Goal: Information Seeking & Learning: Check status

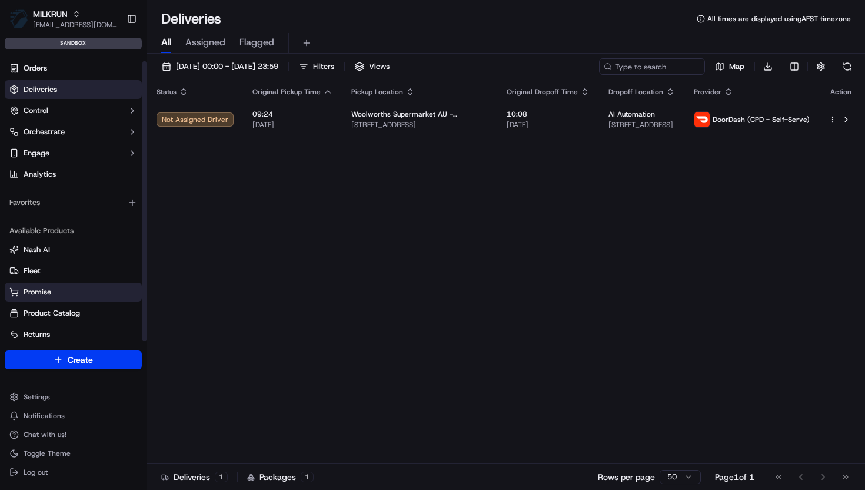
scroll to position [7, 0]
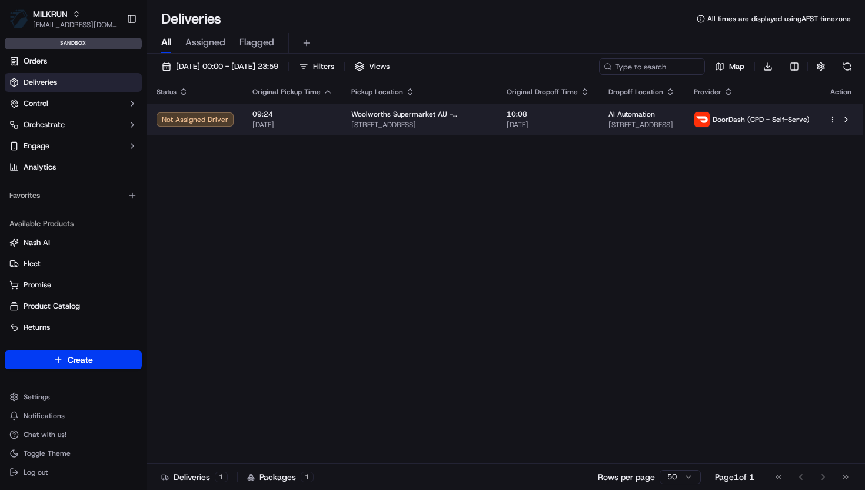
click at [413, 124] on span "751-755 New South Head Road, Rose Bay, NSW 2029, AU" at bounding box center [419, 124] width 137 height 9
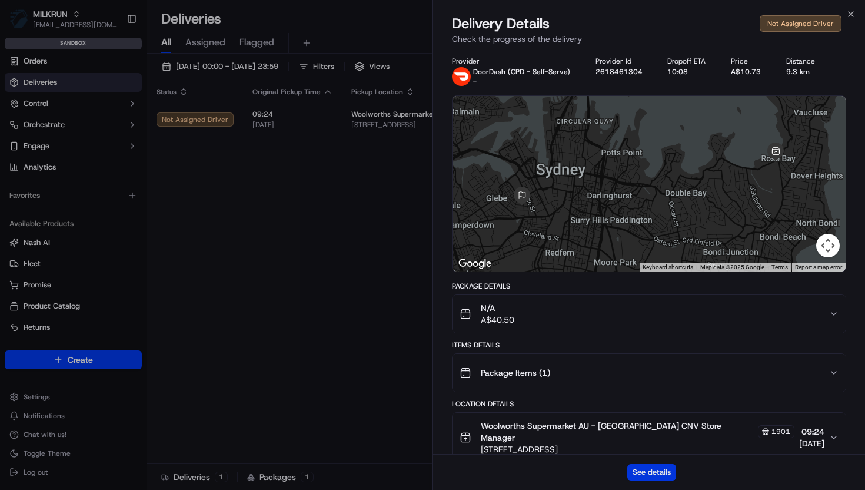
click at [650, 473] on button "See details" at bounding box center [651, 472] width 49 height 16
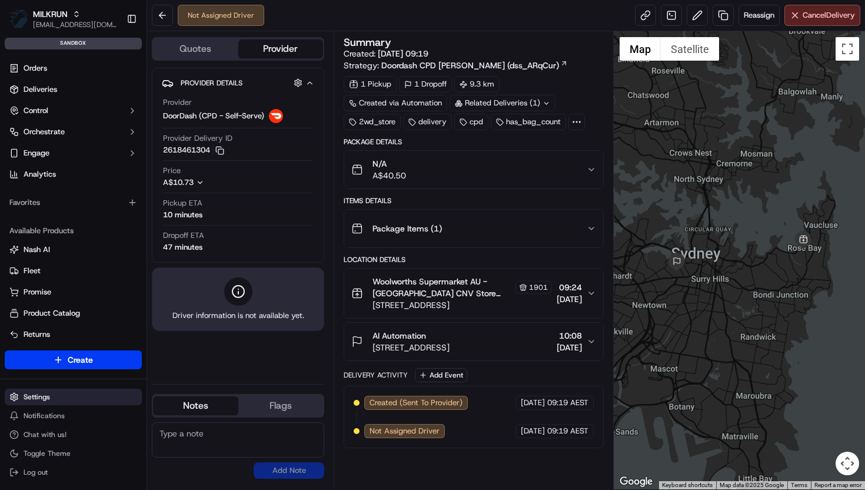
click at [43, 394] on html "MILKRUN [EMAIL_ADDRESS][DOMAIN_NAME] Toggle Sidebar sandbox Orders Deliveries C…" at bounding box center [432, 245] width 865 height 490
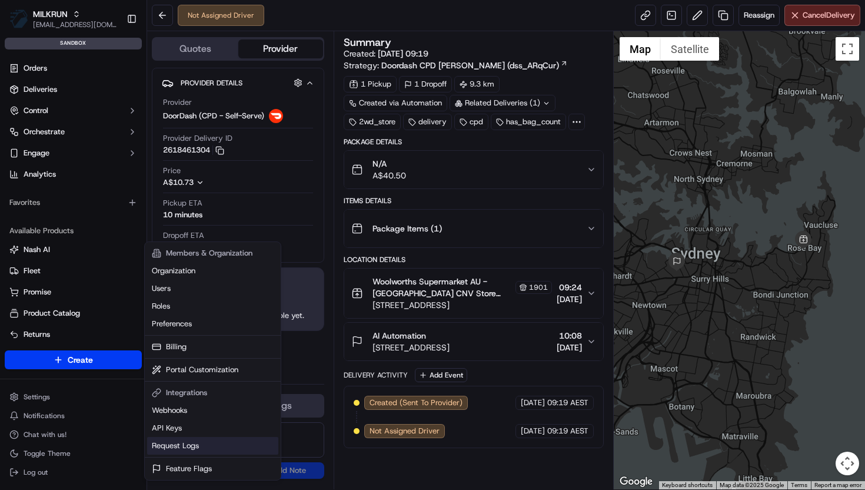
click at [169, 451] on link "Request Logs" at bounding box center [212, 446] width 131 height 18
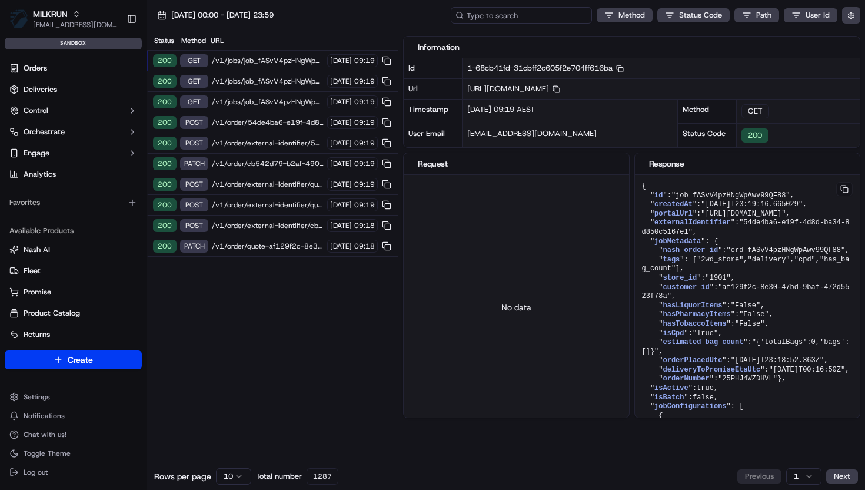
click at [547, 13] on input at bounding box center [521, 15] width 141 height 16
paste input "job_fASvV4pzHNgWpAwv99QF88"
type input "job_fASvV4pzHNgWpAwv99QF88"
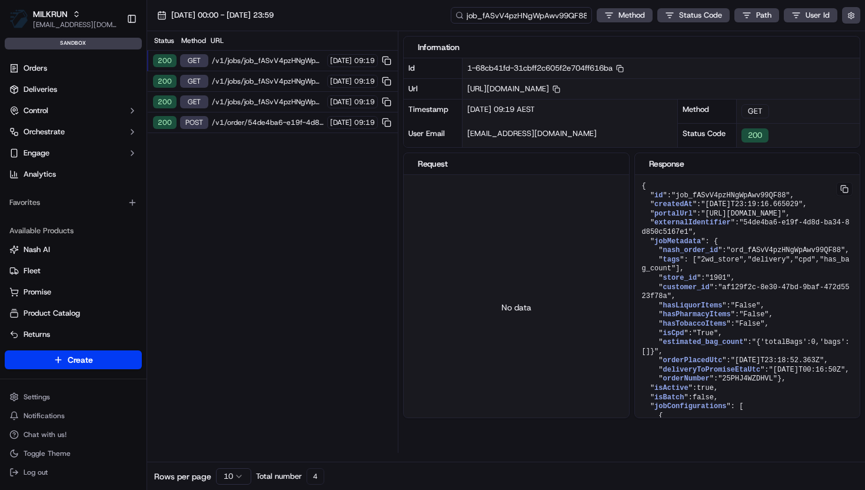
drag, startPoint x: 512, startPoint y: 15, endPoint x: 451, endPoint y: 21, distance: 60.9
click at [451, 21] on input "job_fASvV4pzHNgWpAwv99QF88" at bounding box center [521, 15] width 141 height 16
drag, startPoint x: 475, startPoint y: 16, endPoint x: 450, endPoint y: 16, distance: 25.3
click at [451, 16] on input "job_fASvV4pzHNgWpAwv99QF88" at bounding box center [521, 15] width 141 height 16
type input "ord_fASvV4pzHNgWpAwv99QF88"
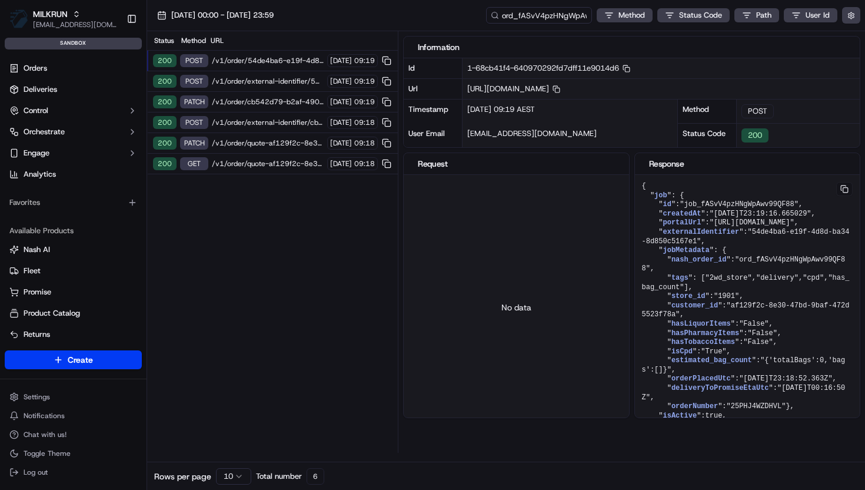
click at [274, 59] on span "/v1/order/54de4ba6-e19f-4d8d-ba34-8d850c5167e1/autodispatch" at bounding box center [268, 60] width 112 height 9
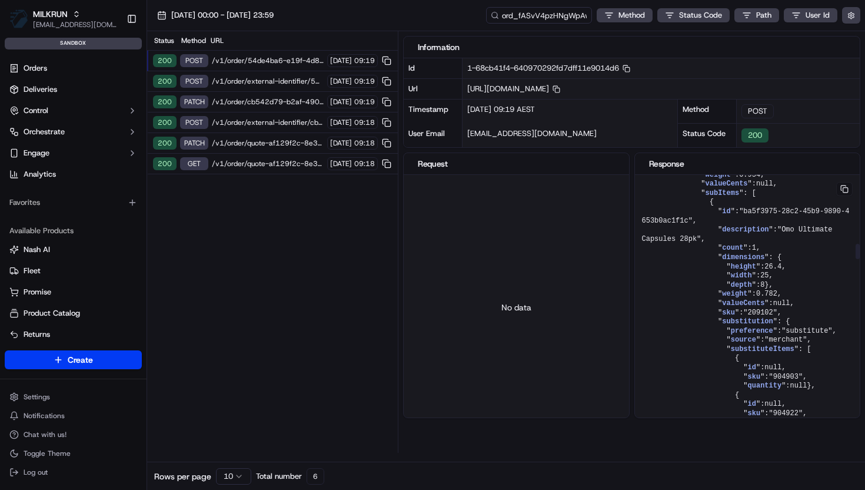
scroll to position [1196, 0]
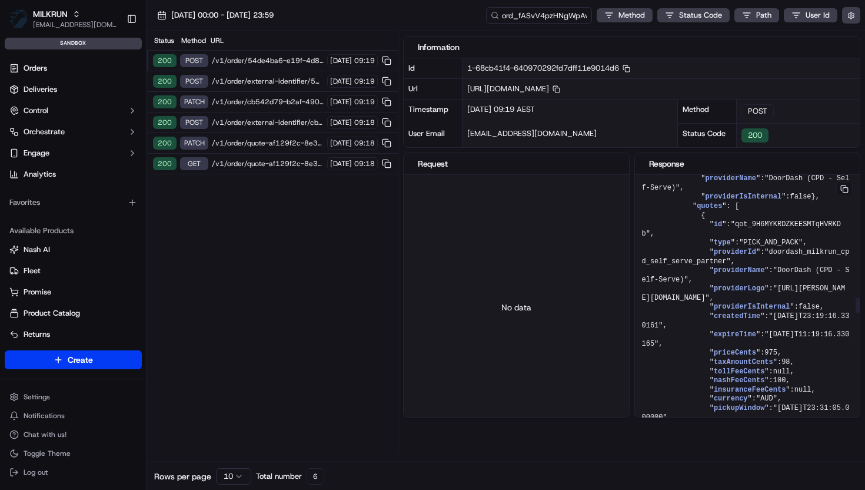
scroll to position [2504, 0]
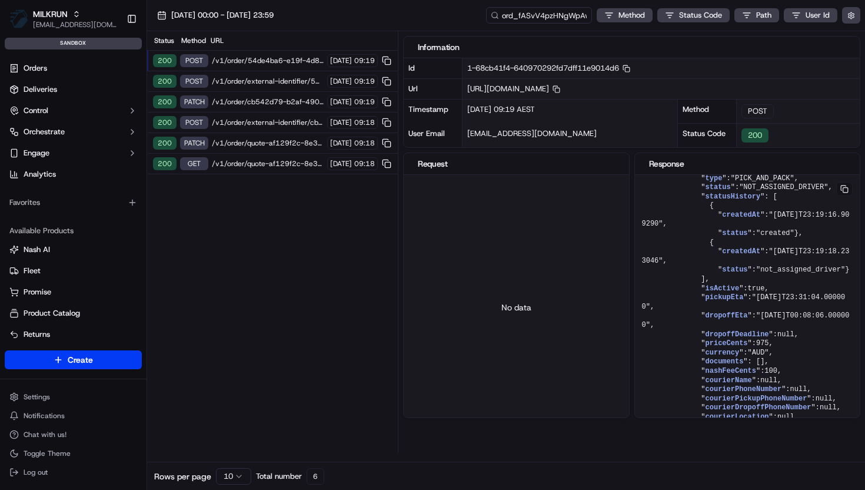
click at [278, 84] on span "/v1/order/external-identifier/54de4ba6-e19f-4d8d-ba34-8d850c5167e1" at bounding box center [268, 81] width 112 height 9
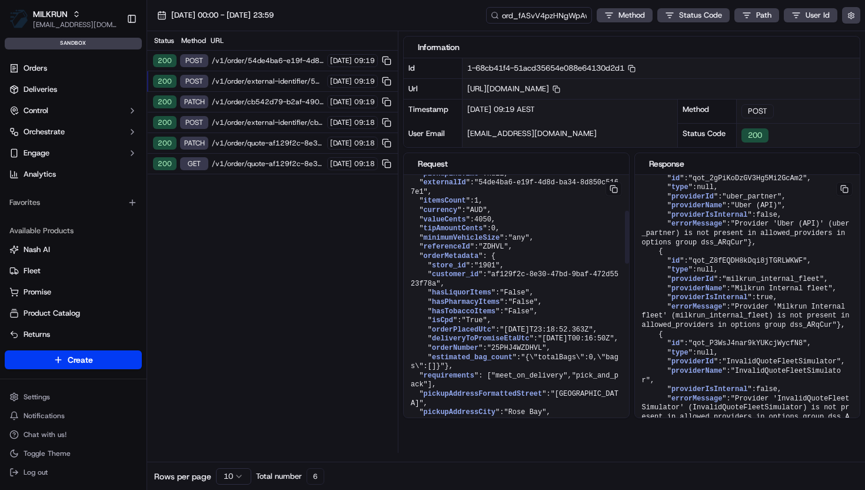
scroll to position [178, 0]
click at [274, 84] on span "/v1/order/external-identifier/54de4ba6-e19f-4d8d-ba34-8d850c5167e1" at bounding box center [268, 81] width 112 height 9
click at [272, 107] on div "200 PATCH /v1/order/cb542d79-b2af-4906-9269-8c1f0ca89c28 18/09/2025 09:19" at bounding box center [272, 102] width 251 height 21
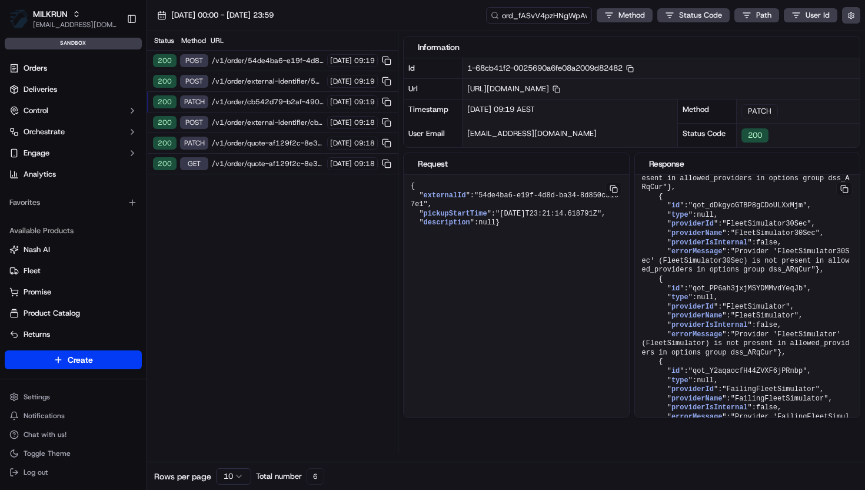
click at [230, 125] on span "/v1/order/external-identifier/cb542d79-b2af-4906-9269-8c1f0ca89c28" at bounding box center [268, 122] width 112 height 9
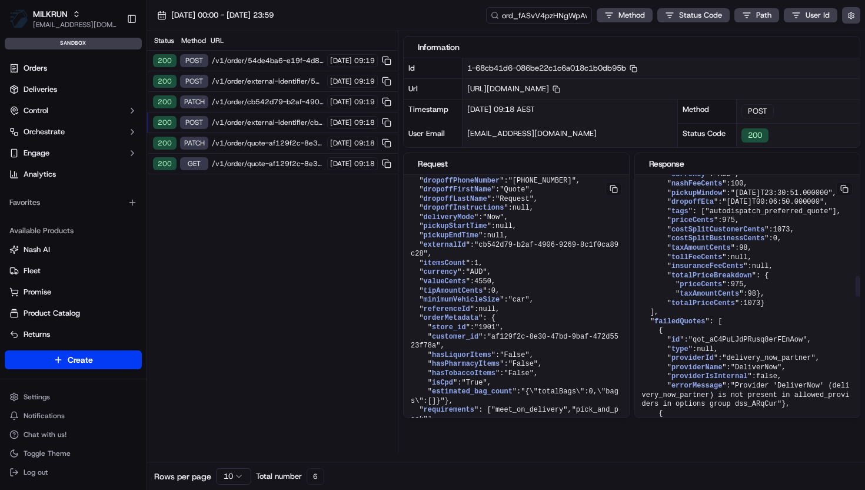
scroll to position [1316, 0]
drag, startPoint x: 776, startPoint y: 360, endPoint x: 818, endPoint y: 357, distance: 42.5
click at [818, 205] on span ""2025-09-18T00:06:50.000000"" at bounding box center [773, 201] width 102 height 8
click at [225, 122] on span "/v1/order/external-identifier/cb542d79-b2af-4906-9269-8c1f0ca89c28" at bounding box center [268, 122] width 112 height 9
click at [250, 101] on span "/v1/order/cb542d79-b2af-4906-9269-8c1f0ca89c28" at bounding box center [268, 101] width 112 height 9
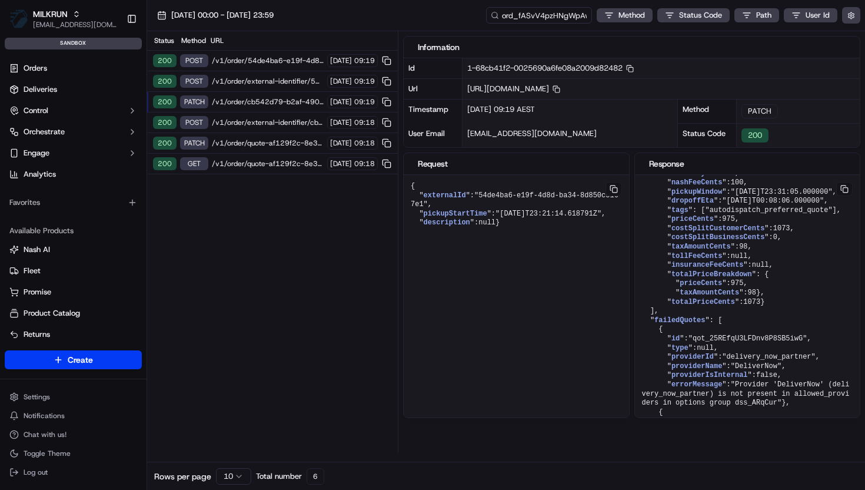
scroll to position [0, 0]
click at [254, 72] on div "200 POST /v1/order/external-identifier/54de4ba6-e19f-4d8d-ba34-8d850c5167e1 18/…" at bounding box center [272, 81] width 251 height 21
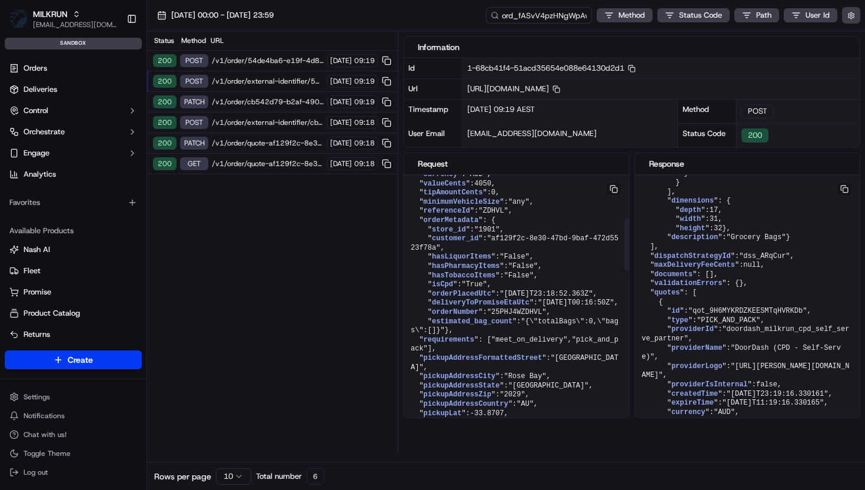
scroll to position [215, 0]
drag, startPoint x: 427, startPoint y: 311, endPoint x: 435, endPoint y: 323, distance: 14.0
click at [541, 15] on input "ord_fASvV4pzHNgWpAwv99QF88" at bounding box center [521, 15] width 141 height 16
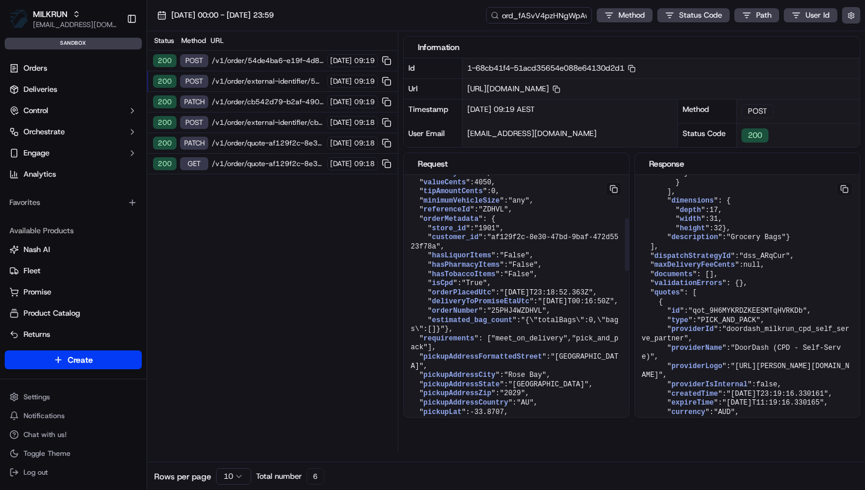
click at [234, 125] on span "/v1/order/external-identifier/cb542d79-b2af-4906-9269-8c1f0ca89c28" at bounding box center [268, 122] width 112 height 9
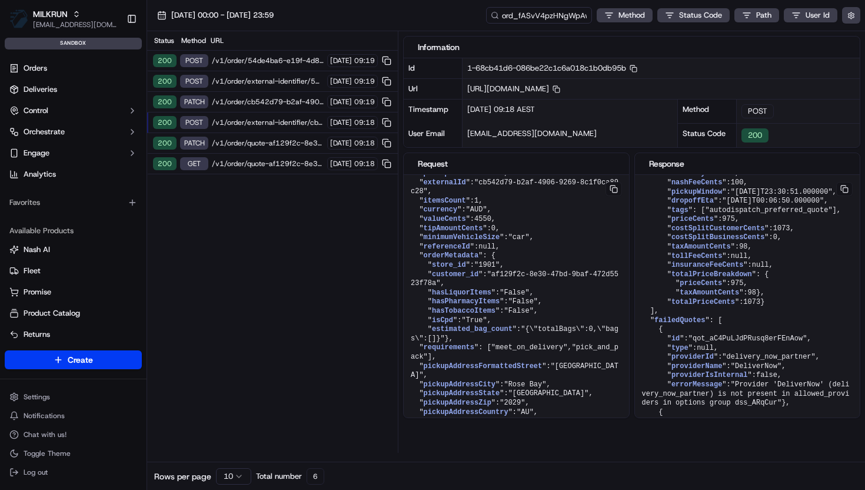
click at [239, 141] on span "/v1/order/quote-af129f2c-8e30-47bd-9baf-472d5523f78a" at bounding box center [268, 142] width 112 height 9
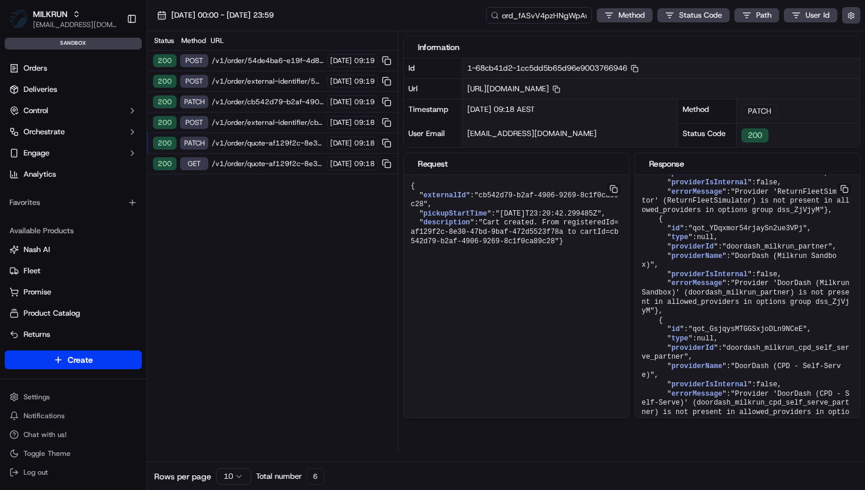
click at [240, 139] on span "/v1/order/quote-af129f2c-8e30-47bd-9baf-472d5523f78a" at bounding box center [268, 142] width 112 height 9
click at [248, 122] on span "/v1/order/external-identifier/cb542d79-b2af-4906-9269-8c1f0ca89c28" at bounding box center [268, 122] width 112 height 9
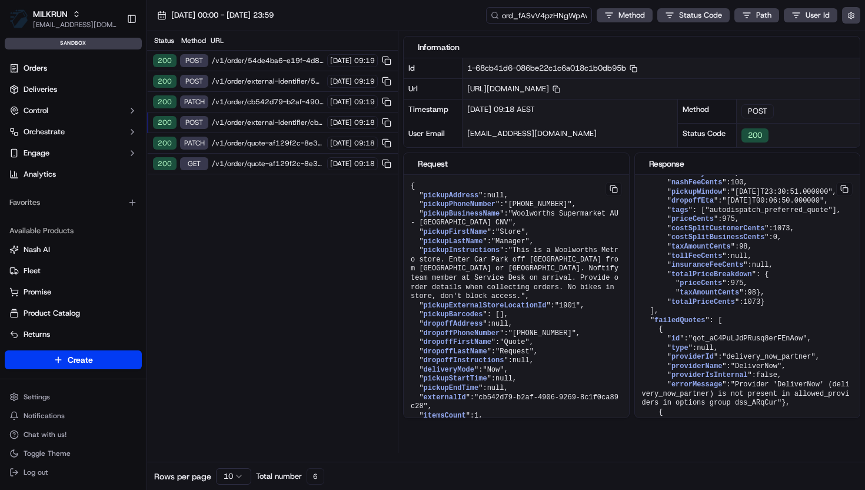
click at [238, 124] on span "/v1/order/external-identifier/cb542d79-b2af-4906-9269-8c1f0ca89c28" at bounding box center [268, 122] width 112 height 9
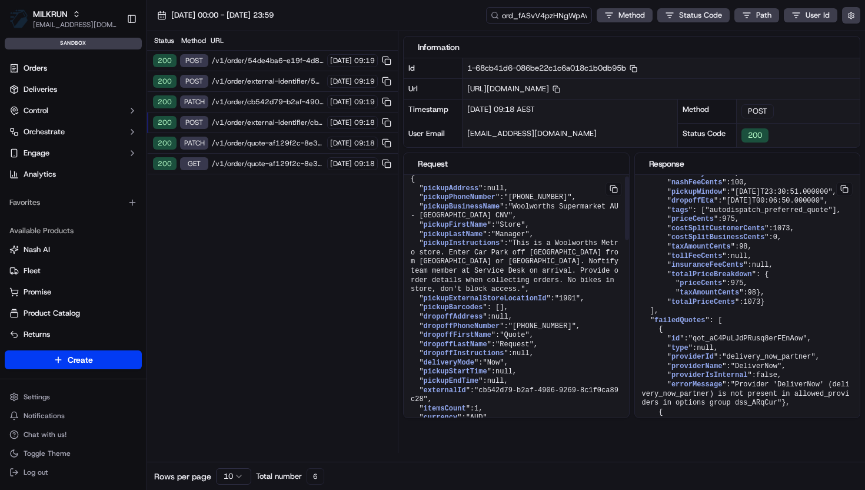
scroll to position [5, 0]
click at [257, 103] on span "/v1/order/cb542d79-b2af-4906-9269-8c1f0ca89c28" at bounding box center [268, 101] width 112 height 9
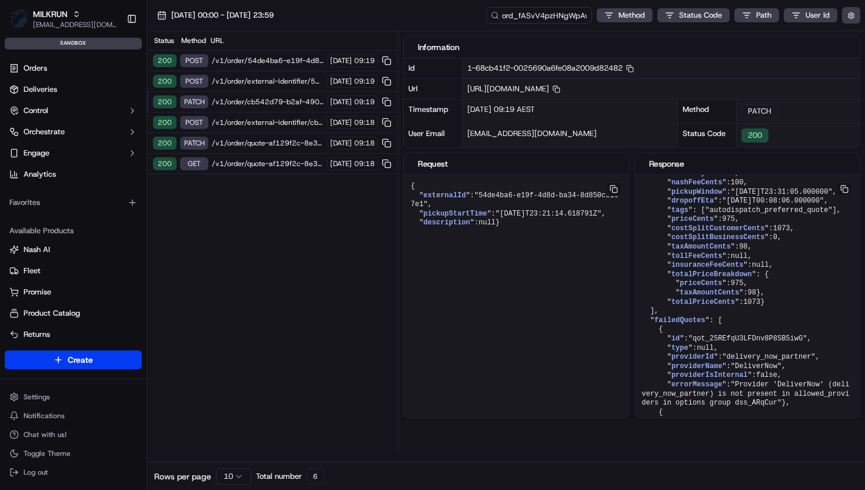
click at [257, 84] on span "/v1/order/external-identifier/54de4ba6-e19f-4d8d-ba34-8d850c5167e1" at bounding box center [268, 81] width 112 height 9
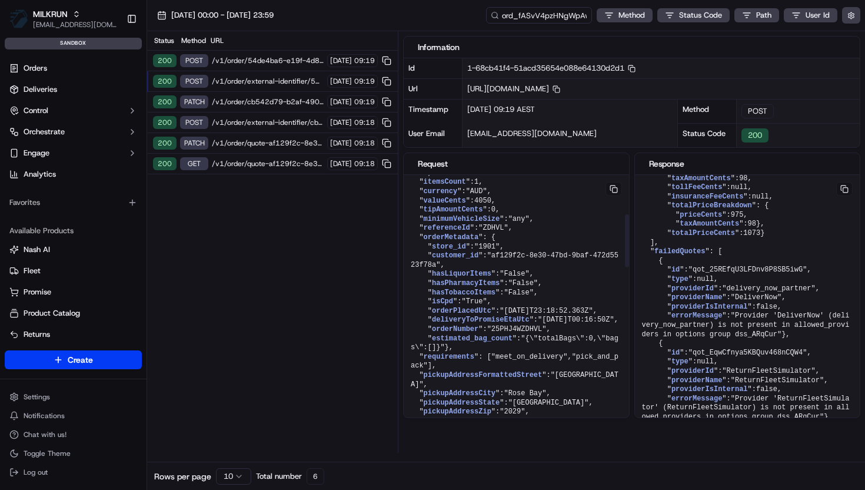
scroll to position [198, 0]
click at [260, 142] on span "/v1/order/quote-af129f2c-8e30-47bd-9baf-472d5523f78a" at bounding box center [268, 142] width 112 height 9
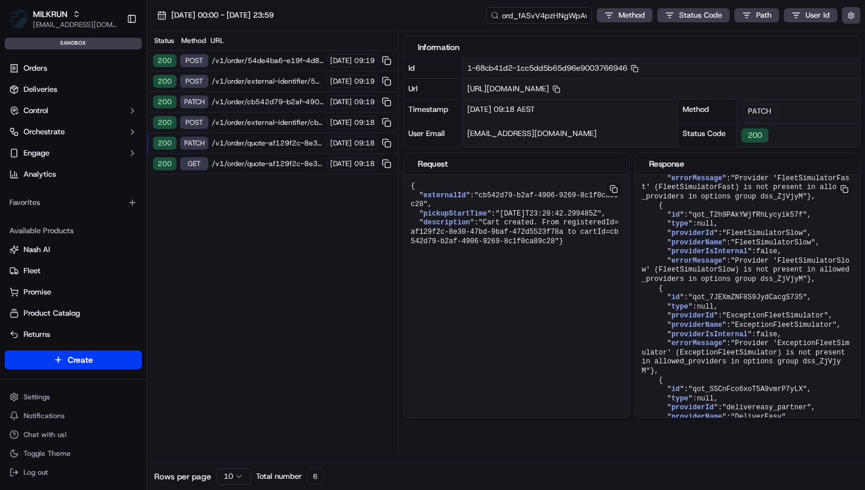
click at [270, 118] on span "/v1/order/external-identifier/cb542d79-b2af-4906-9269-8c1f0ca89c28" at bounding box center [268, 122] width 112 height 9
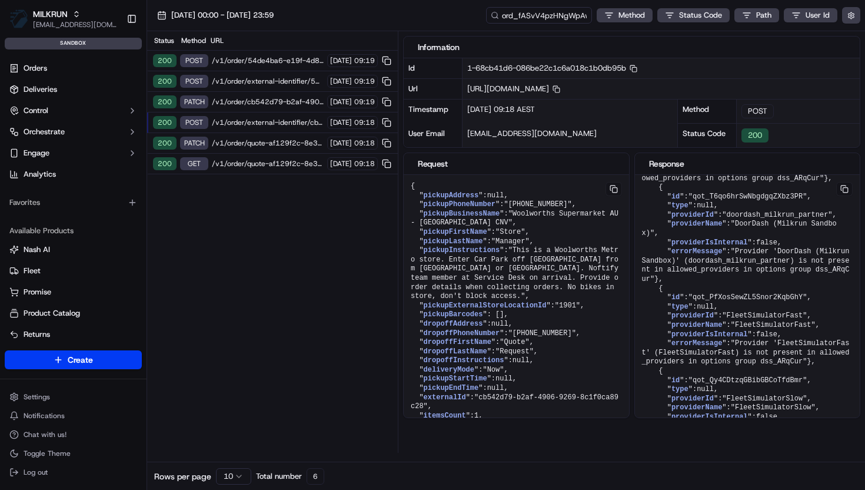
click at [247, 100] on span "/v1/order/cb542d79-b2af-4906-9269-8c1f0ca89c28" at bounding box center [268, 101] width 112 height 9
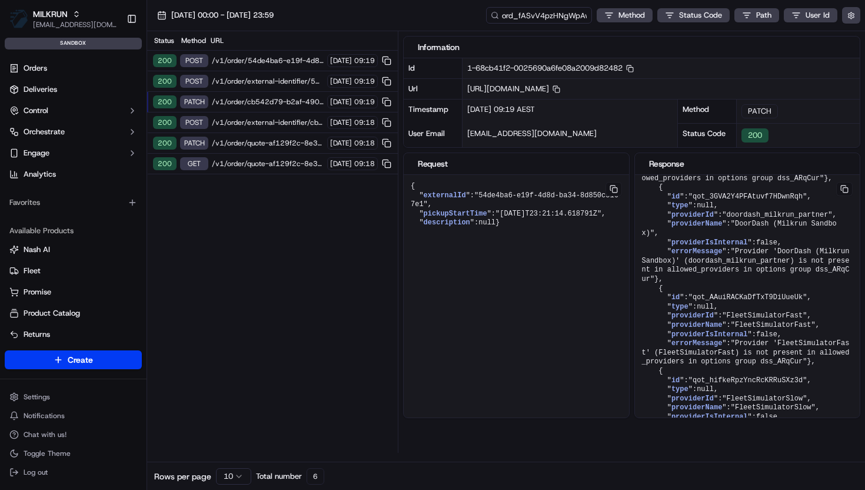
click at [257, 85] on span "/v1/order/external-identifier/54de4ba6-e19f-4d8d-ba34-8d850c5167e1" at bounding box center [268, 81] width 112 height 9
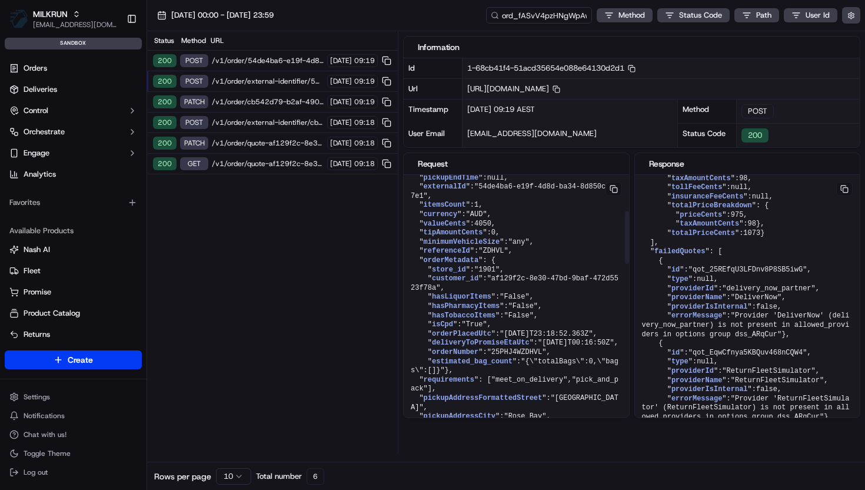
scroll to position [181, 0]
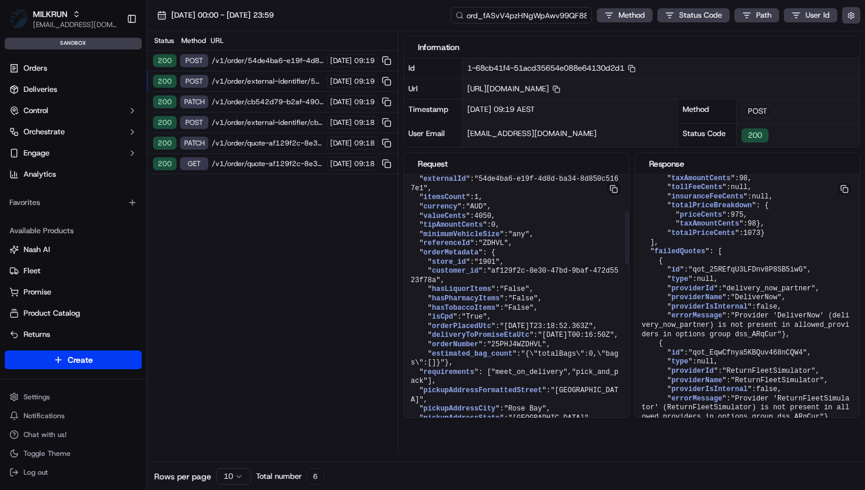
click at [550, 16] on input "ord_fASvV4pzHNgWpAwv99QF88" at bounding box center [521, 15] width 141 height 16
click at [279, 82] on span "/v1/order/external-identifier/54de4ba6-e19f-4d8d-ba34-8d850c5167e1" at bounding box center [268, 81] width 112 height 9
click at [391, 81] on button at bounding box center [386, 81] width 13 height 13
drag, startPoint x: 428, startPoint y: 345, endPoint x: 438, endPoint y: 354, distance: 12.9
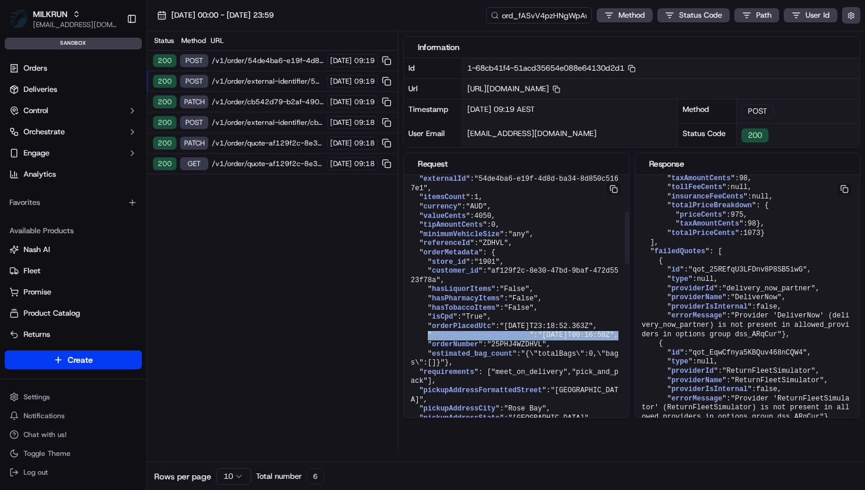
copy pre "" deliveryToPromiseEtaUtc ": "2025-09-18T00:16:50Z" ,"
click at [254, 140] on span "/v1/order/quote-af129f2c-8e30-47bd-9baf-472d5523f78a" at bounding box center [268, 142] width 112 height 9
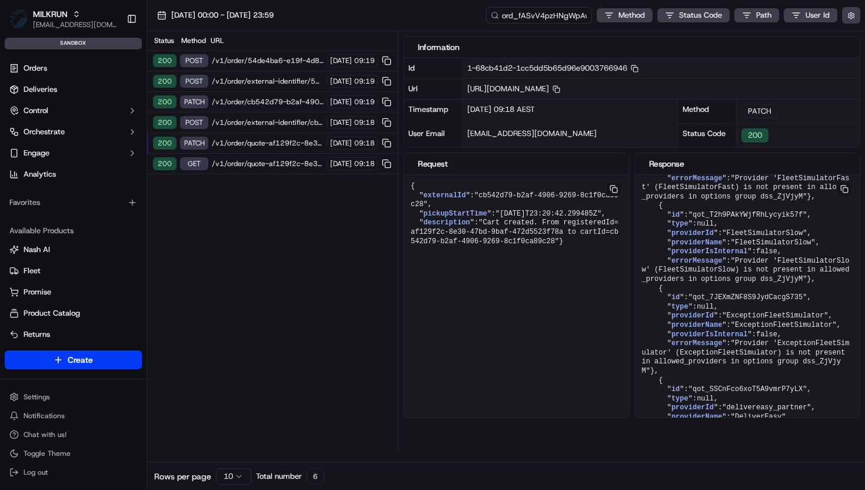
click at [256, 122] on span "/v1/order/external-identifier/cb542d79-b2af-4906-9269-8c1f0ca89c28" at bounding box center [268, 122] width 112 height 9
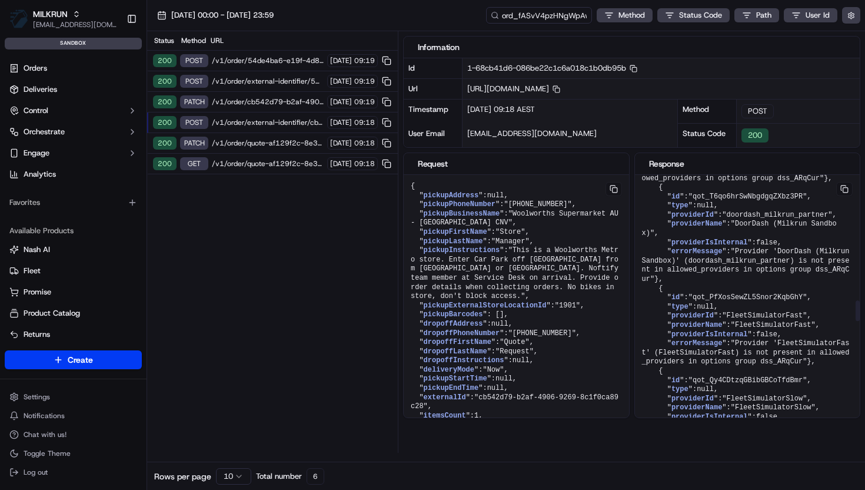
click at [743, 403] on pre "{ " id ": "ord_fASvV4pzHNgWpAwv99QF88" , " createdAt ": "2025-09-17T01:32:32.10…" at bounding box center [747, 87] width 225 height 3070
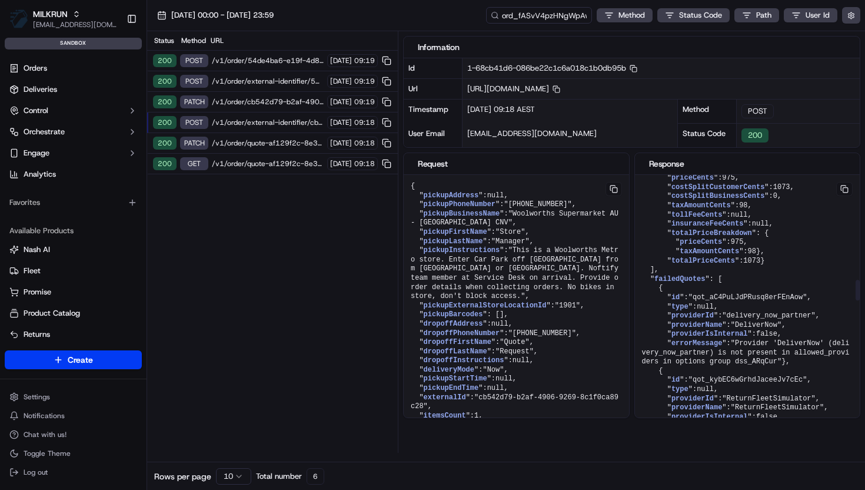
click at [677, 310] on pre "{ " id ": "ord_fASvV4pzHNgWpAwv99QF88" , " createdAt ": "2025-09-17T01:32:32.10…" at bounding box center [747, 353] width 225 height 3070
drag, startPoint x: 665, startPoint y: 317, endPoint x: 849, endPoint y: 319, distance: 184.2
click at [849, 319] on pre "{ " id ": "ord_fASvV4pzHNgWpAwv99QF88" , " createdAt ": "2025-09-17T01:32:32.10…" at bounding box center [747, 353] width 225 height 3070
copy pre "" dropoffEta ": "2025-09-18T00:06:50.000000" ,"
click at [278, 144] on span "/v1/order/quote-af129f2c-8e30-47bd-9baf-472d5523f78a" at bounding box center [268, 142] width 112 height 9
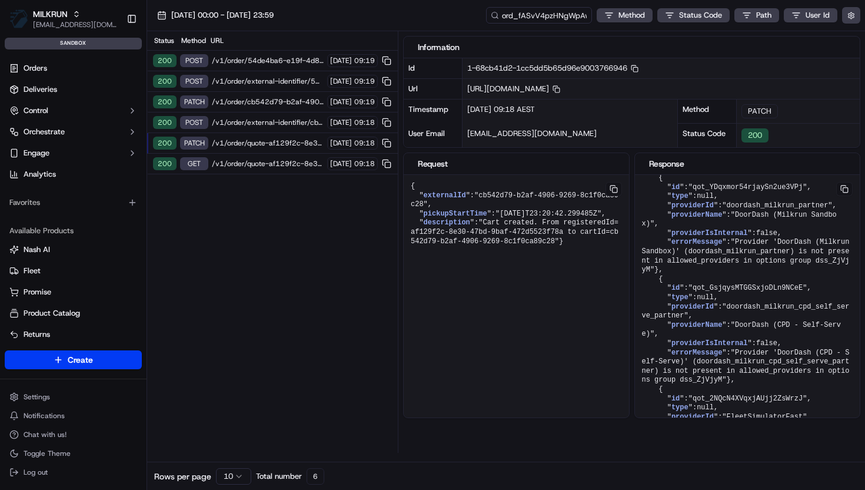
click at [281, 116] on div "200 POST /v1/order/external-identifier/cb542d79-b2af-4906-9269-8c1f0ca89c28 18/…" at bounding box center [272, 122] width 251 height 21
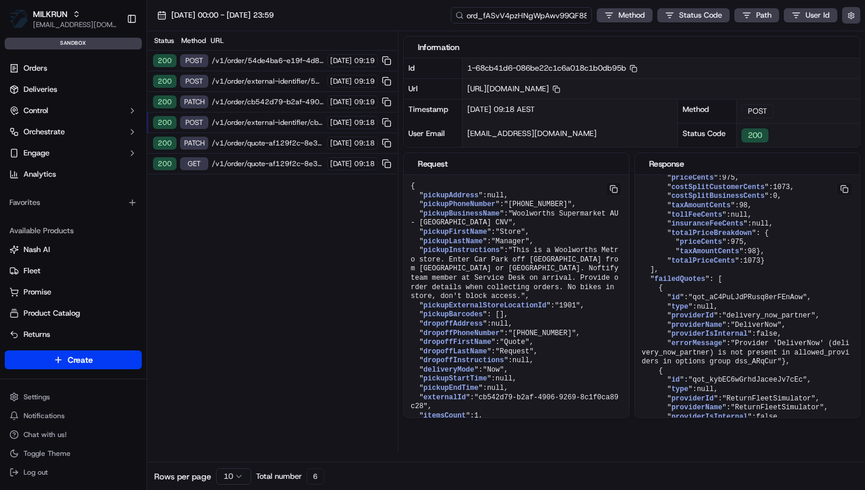
click at [518, 22] on input "ord_fASvV4pzHNgWpAwv99QF88" at bounding box center [521, 15] width 141 height 16
drag, startPoint x: 477, startPoint y: 15, endPoint x: 443, endPoint y: 22, distance: 34.2
click at [443, 22] on div "18/09/2025 00:00 - 18/09/2025 23:59 ord_fASvV4pzHNgWpAwv99QF88 Method Status Co…" at bounding box center [506, 15] width 718 height 31
click at [500, 19] on input "ord_fASvV4pzHNgWpAwv99QF88" at bounding box center [521, 15] width 141 height 16
drag, startPoint x: 478, startPoint y: 16, endPoint x: 451, endPoint y: 16, distance: 27.7
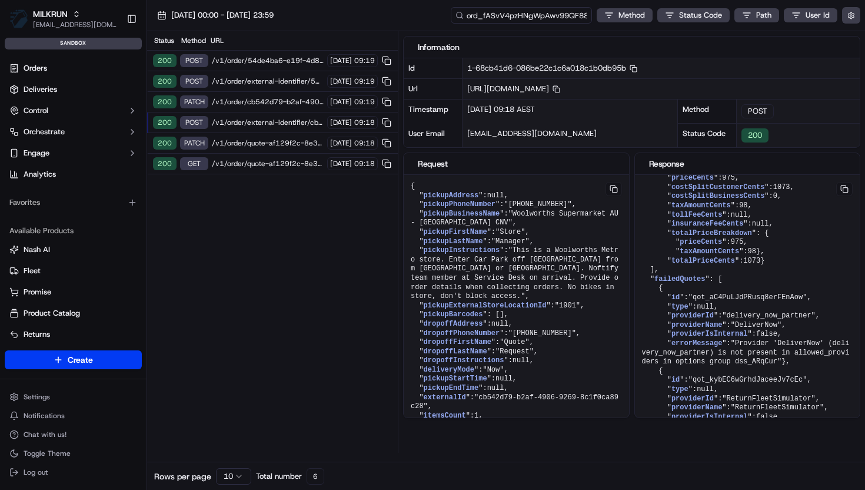
click at [451, 16] on input "ord_fASvV4pzHNgWpAwv99QF88" at bounding box center [521, 15] width 141 height 16
type input "job_fASvV4pzHNgWpAwv99QF88"
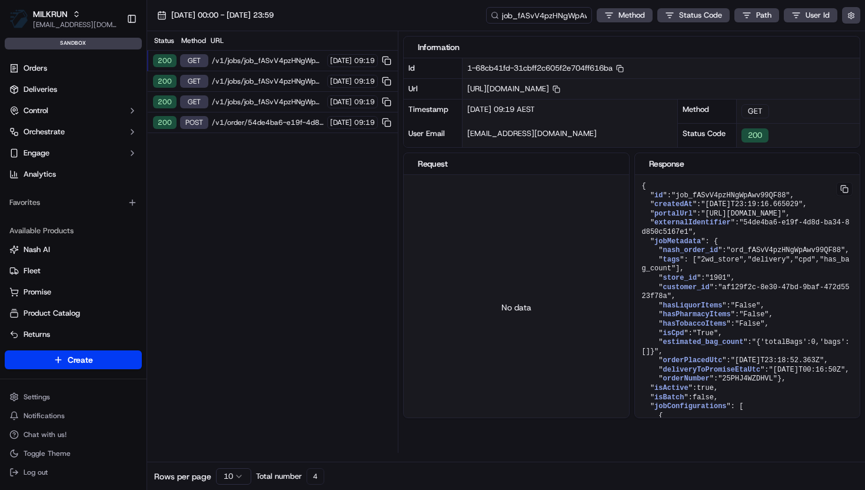
click at [251, 122] on span "/v1/order/54de4ba6-e19f-4d8d-ba34-8d850c5167e1/autodispatch" at bounding box center [268, 122] width 112 height 9
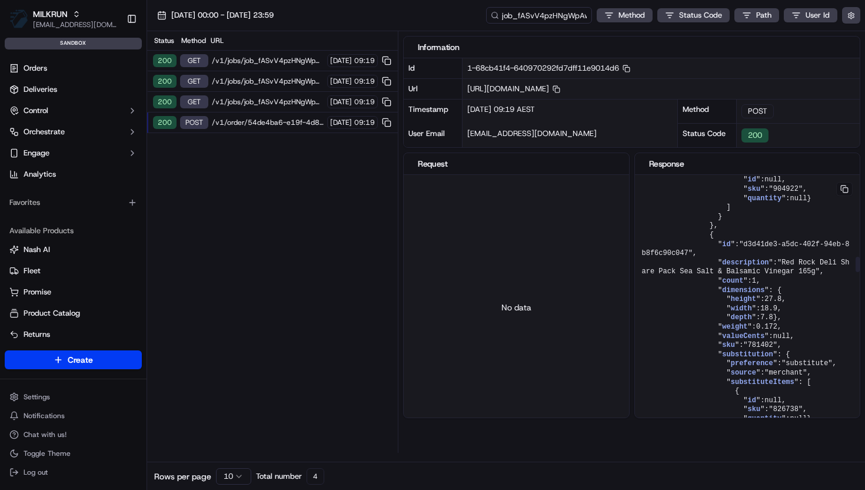
scroll to position [1423, 0]
drag, startPoint x: 722, startPoint y: 282, endPoint x: 777, endPoint y: 277, distance: 56.1
drag, startPoint x: 731, startPoint y: 291, endPoint x: 785, endPoint y: 291, distance: 53.6
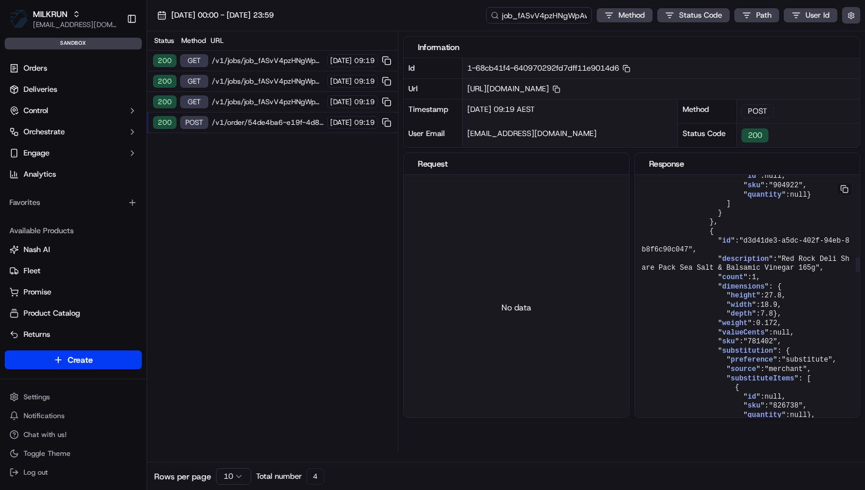
click at [789, 116] on span ""merchant"" at bounding box center [785, 112] width 42 height 8
drag, startPoint x: 789, startPoint y: 291, endPoint x: 832, endPoint y: 288, distance: 42.5
click at [832, 107] on span ""substitute"" at bounding box center [807, 103] width 51 height 8
drag, startPoint x: 723, startPoint y: 287, endPoint x: 825, endPoint y: 284, distance: 101.8
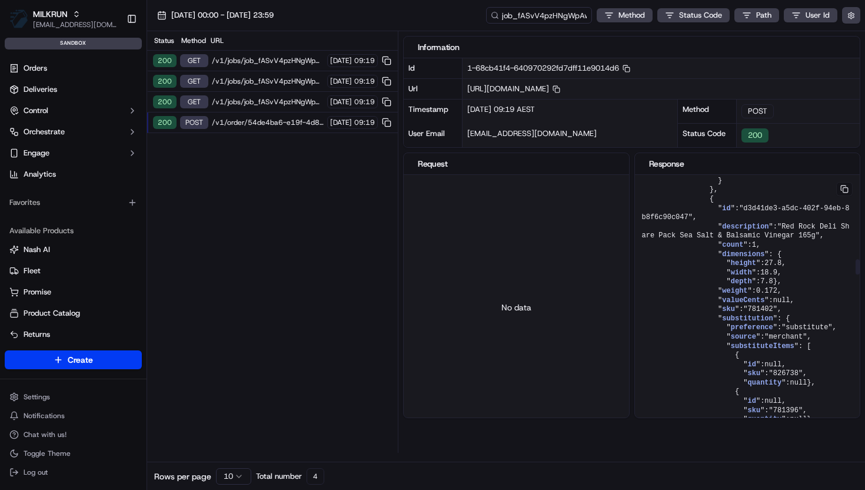
scroll to position [1464, 0]
